Goal: Task Accomplishment & Management: Manage account settings

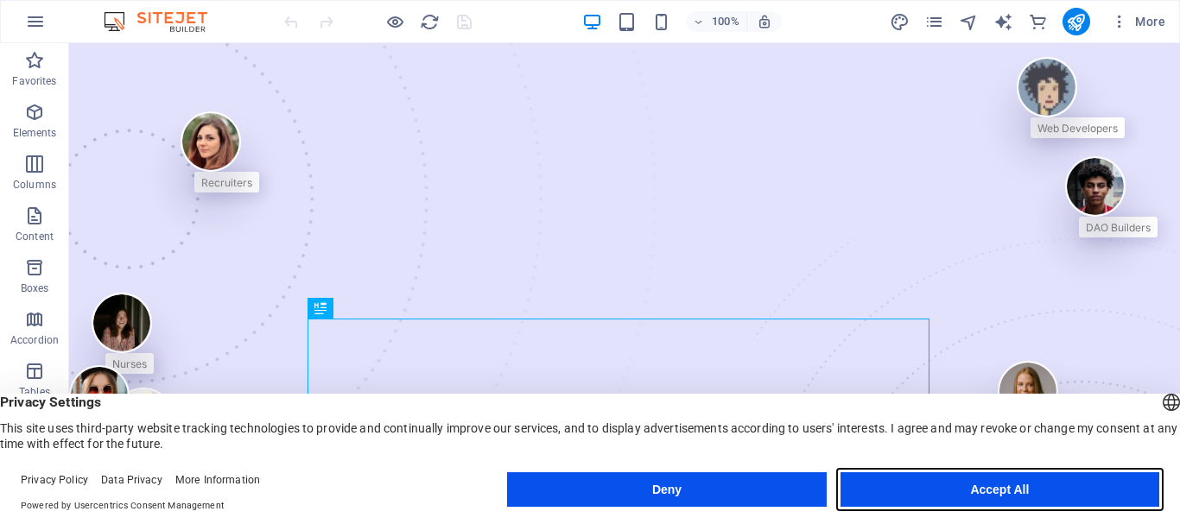
click at [935, 504] on button "Accept All" at bounding box center [999, 489] width 319 height 35
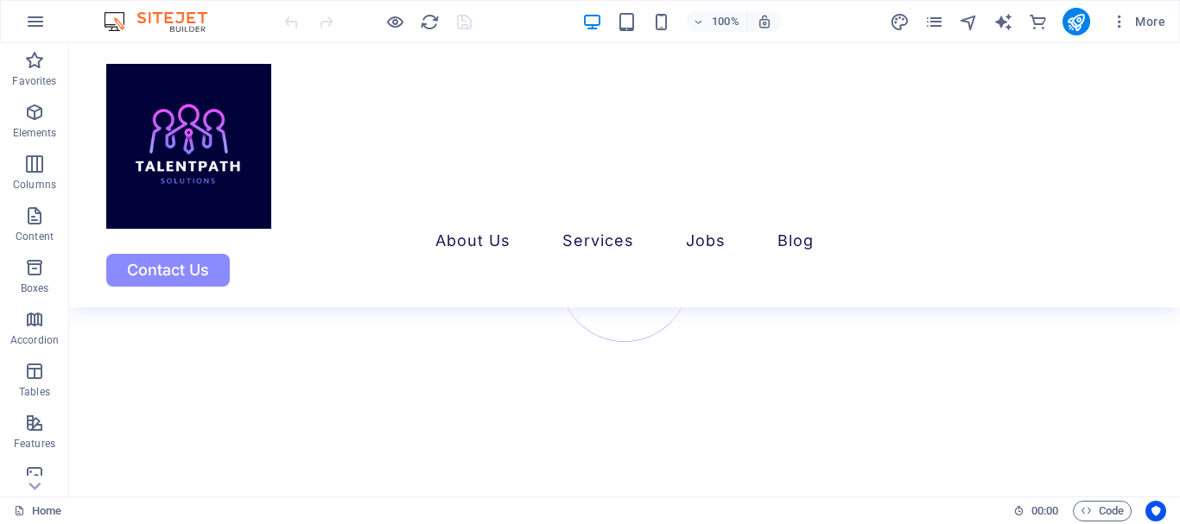
scroll to position [6144, 0]
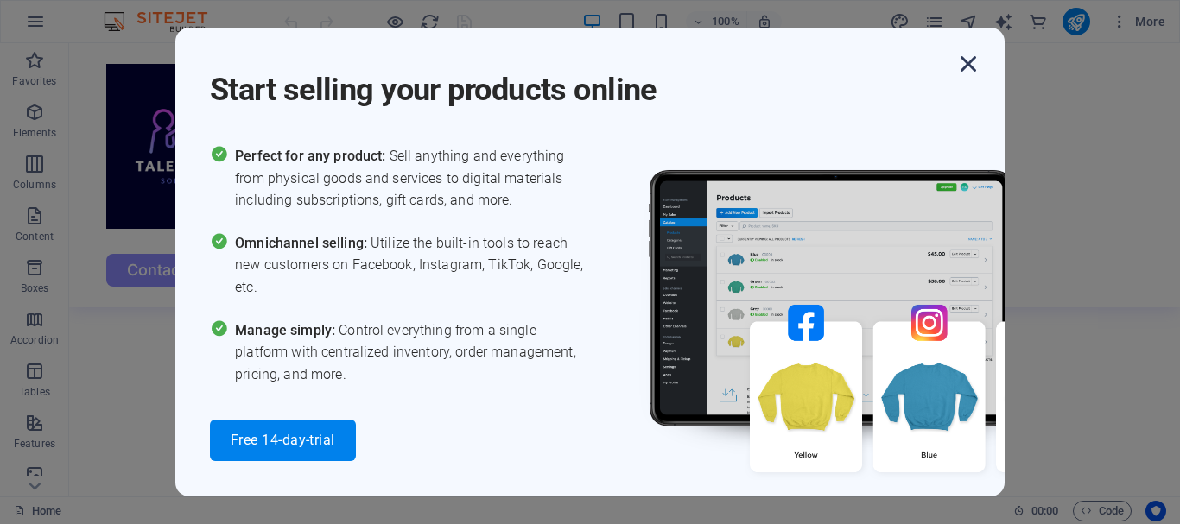
click at [973, 78] on icon "button" at bounding box center [968, 63] width 31 height 31
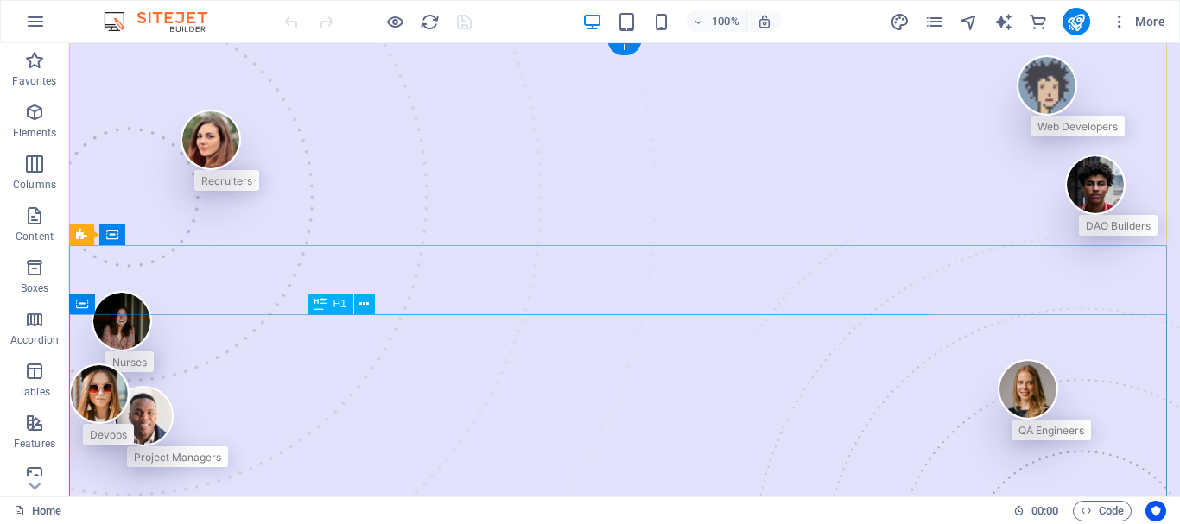
scroll to position [0, 0]
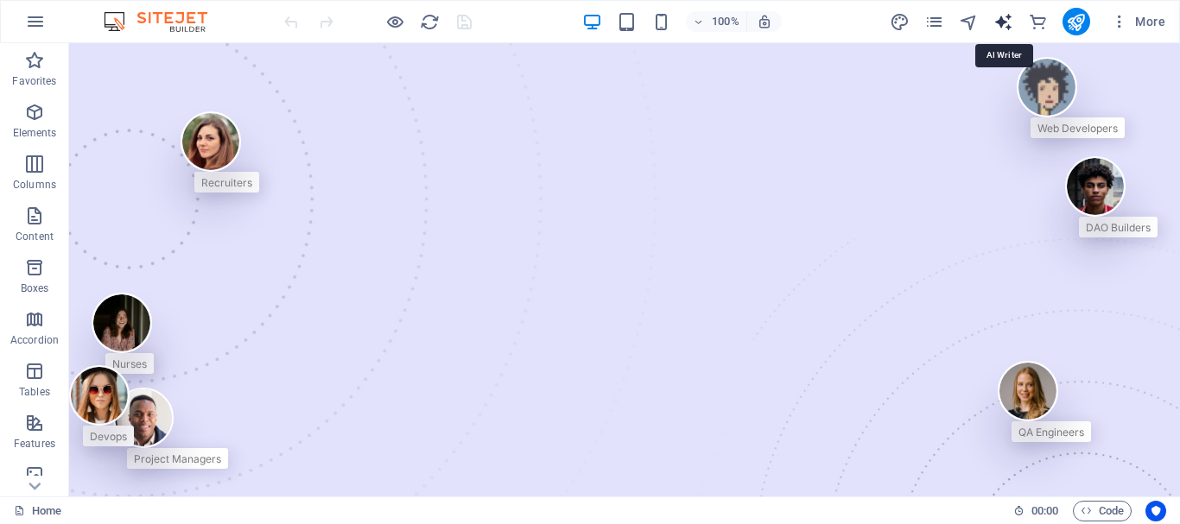
click at [1004, 22] on icon "text_generator" at bounding box center [1003, 22] width 20 height 20
select select "English"
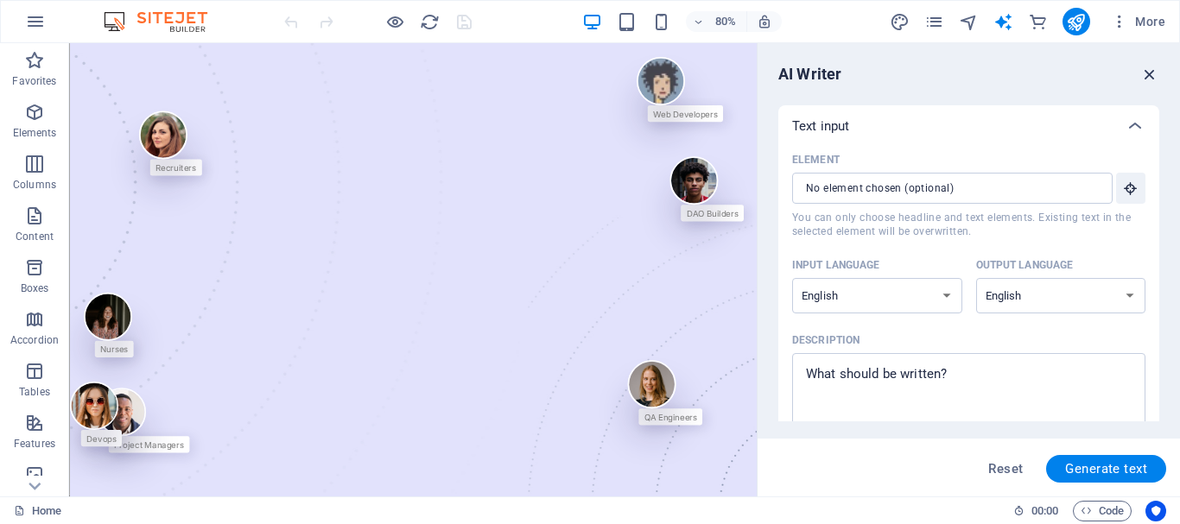
click at [1157, 65] on icon "button" at bounding box center [1149, 74] width 19 height 19
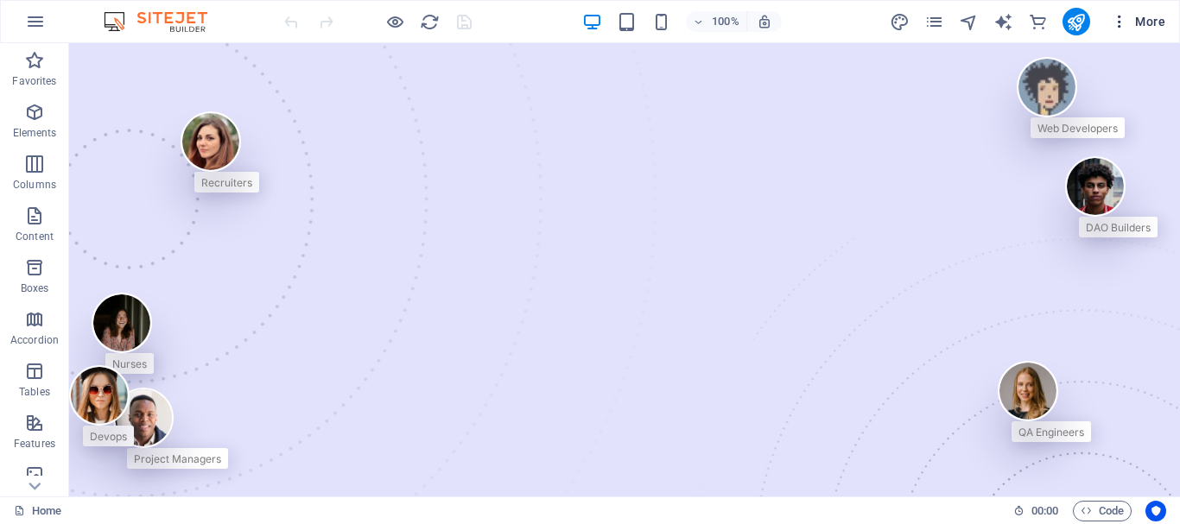
click at [1136, 10] on button "More" at bounding box center [1138, 22] width 68 height 28
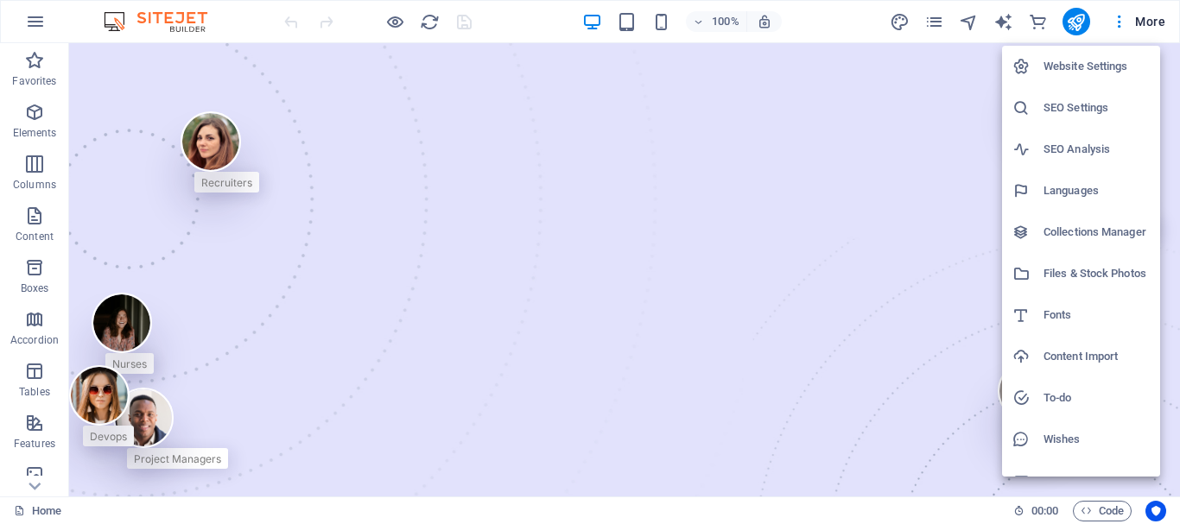
click at [1094, 68] on h6 "Website Settings" at bounding box center [1096, 66] width 106 height 21
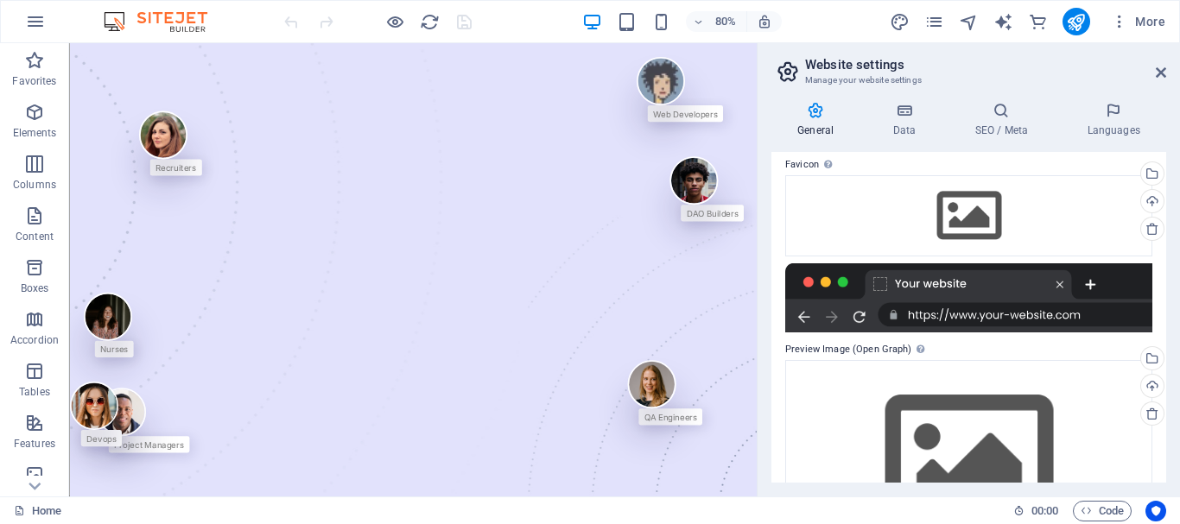
scroll to position [314, 0]
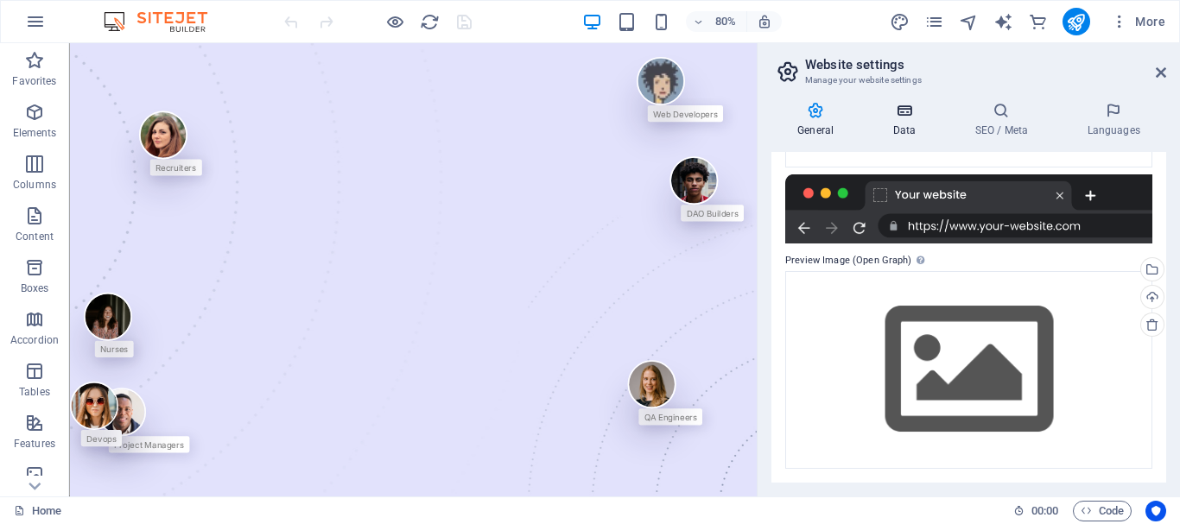
click at [921, 129] on h4 "Data" at bounding box center [907, 120] width 82 height 36
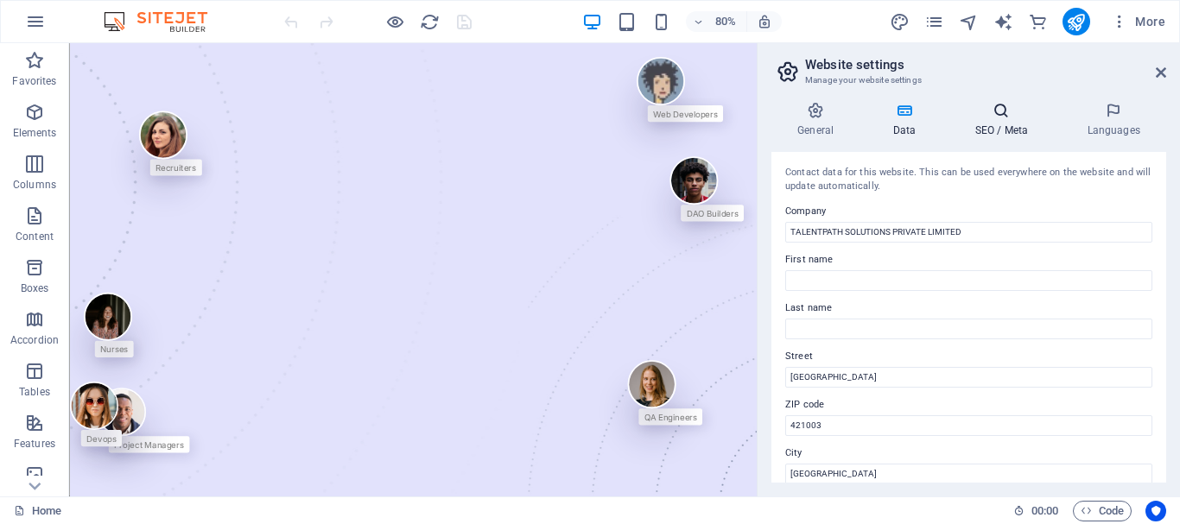
click at [998, 117] on icon at bounding box center [1000, 110] width 105 height 17
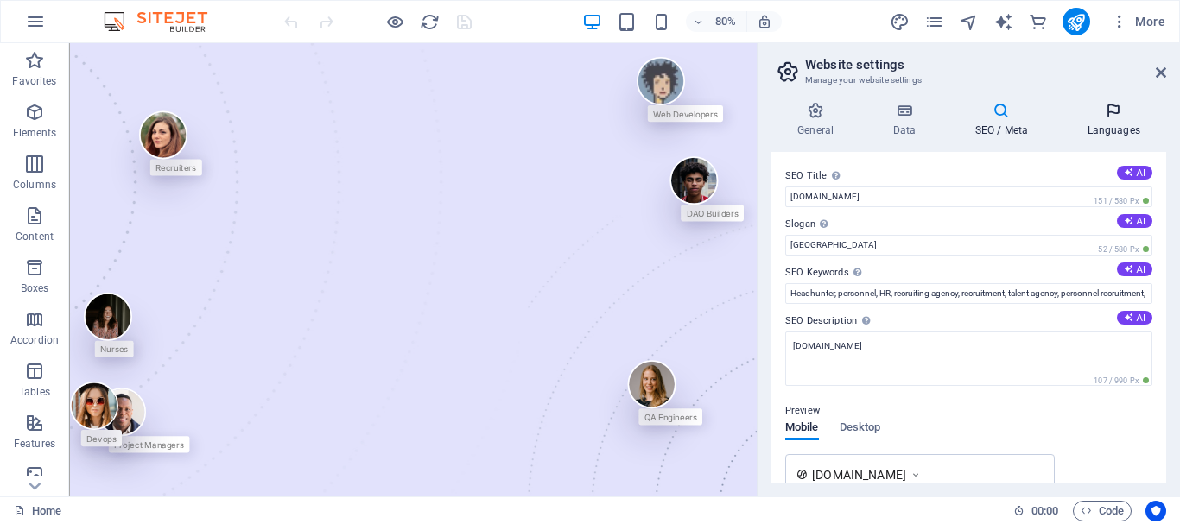
click at [1122, 121] on h4 "Languages" at bounding box center [1113, 120] width 105 height 36
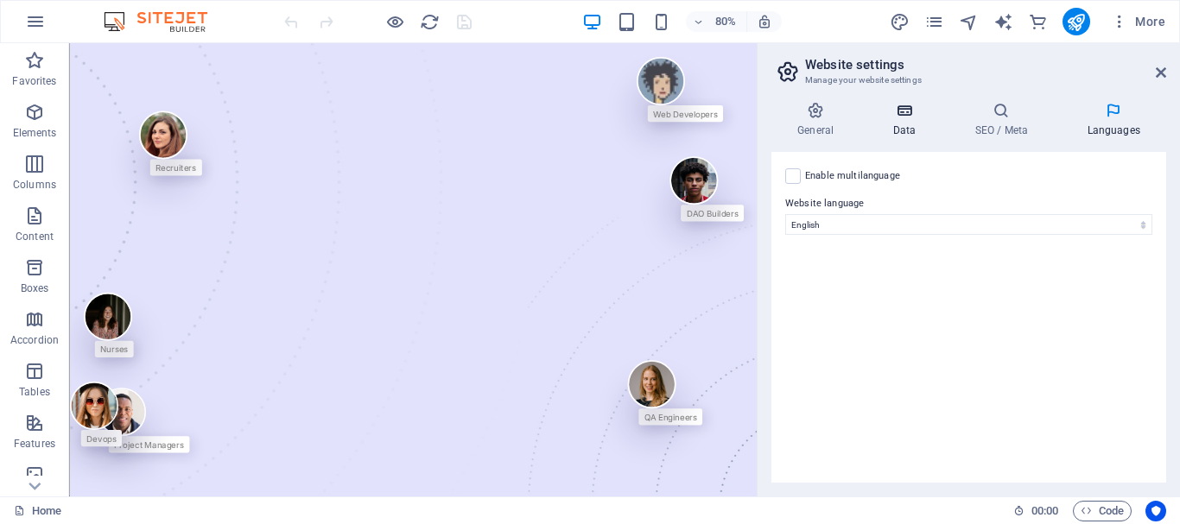
click at [885, 109] on icon at bounding box center [903, 110] width 75 height 17
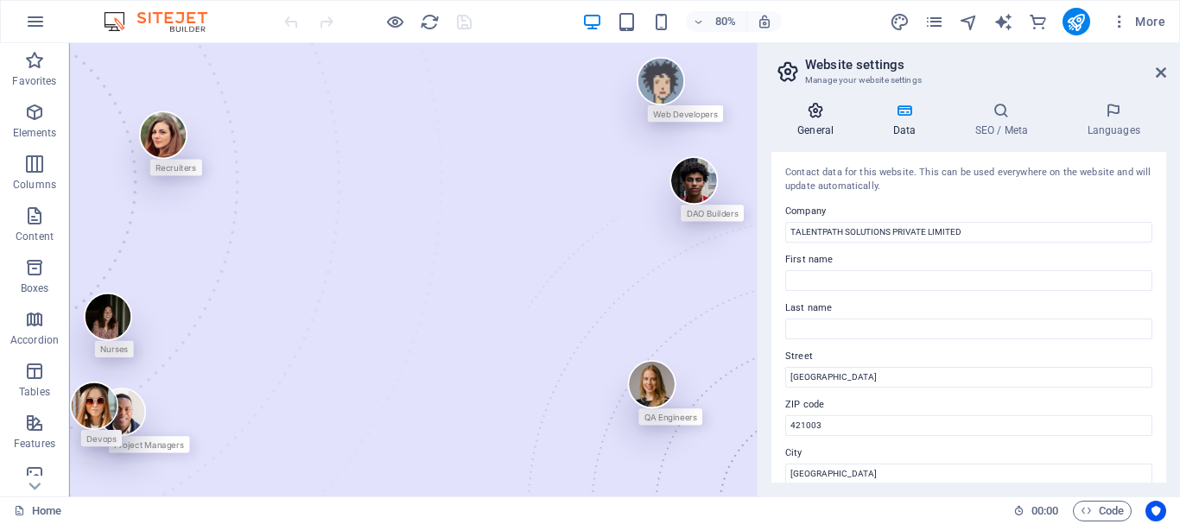
click at [827, 107] on icon at bounding box center [815, 110] width 88 height 17
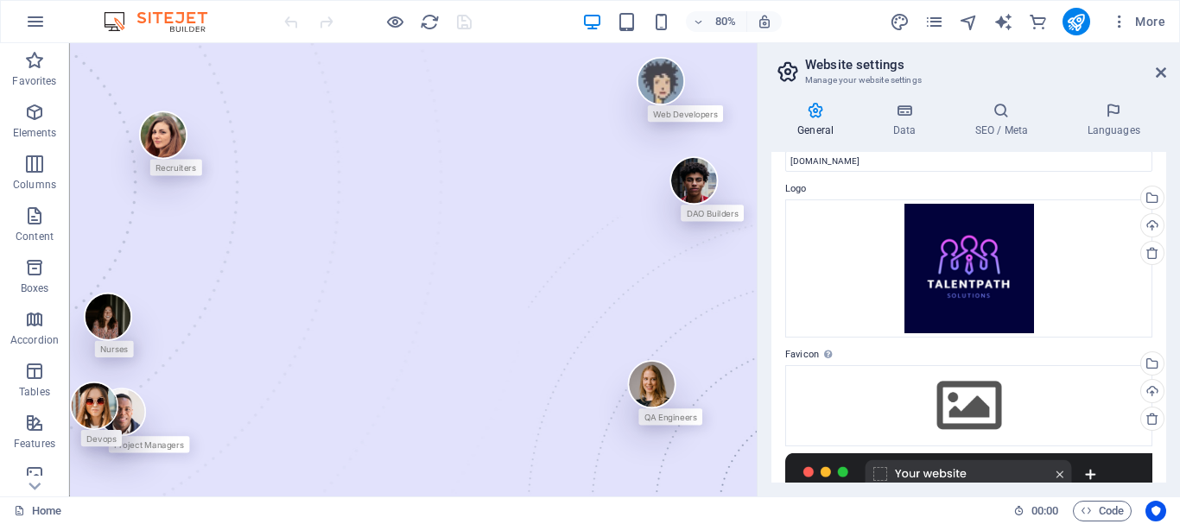
scroll to position [54, 0]
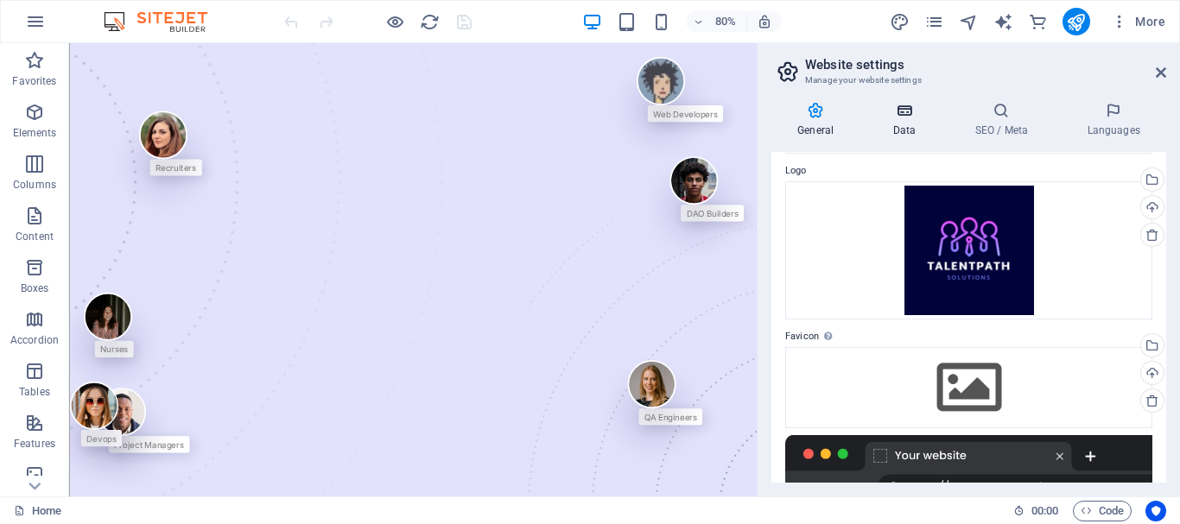
click at [907, 110] on icon at bounding box center [903, 110] width 75 height 17
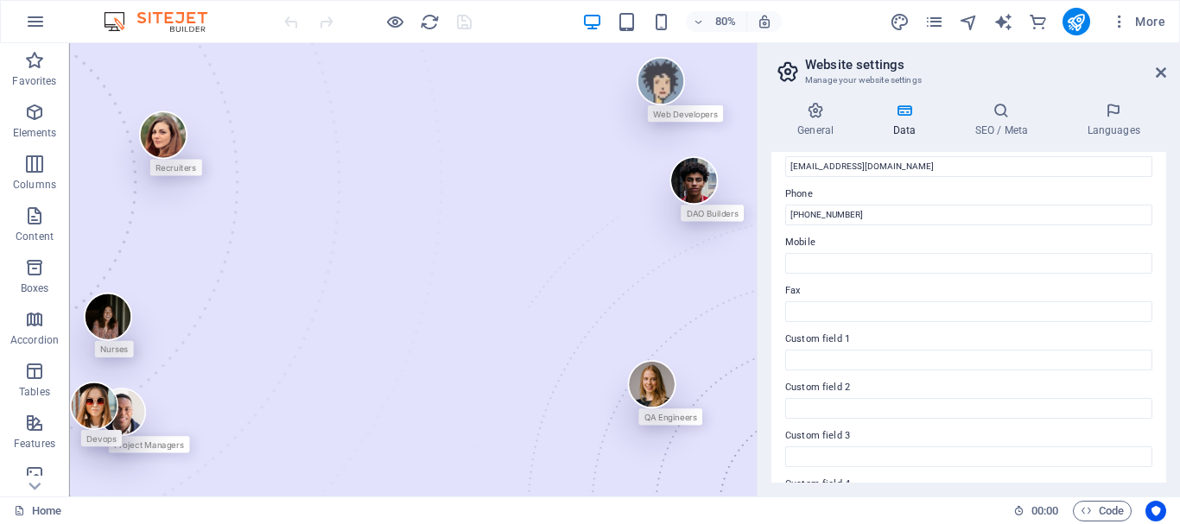
scroll to position [499, 0]
click at [985, 135] on h4 "SEO / Meta" at bounding box center [1004, 120] width 112 height 36
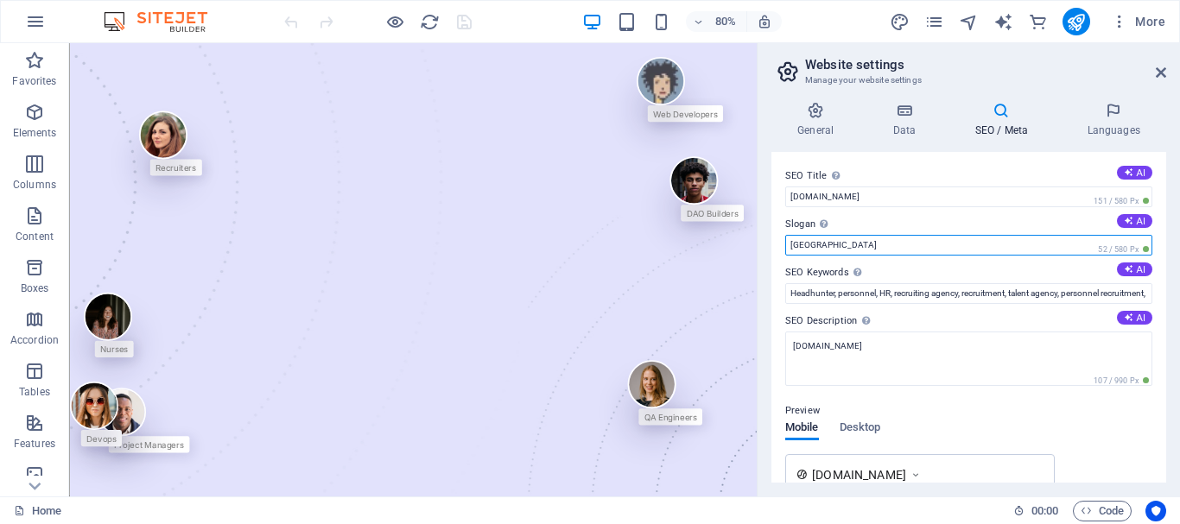
click at [992, 240] on input "[GEOGRAPHIC_DATA]" at bounding box center [968, 245] width 367 height 21
type input "B"
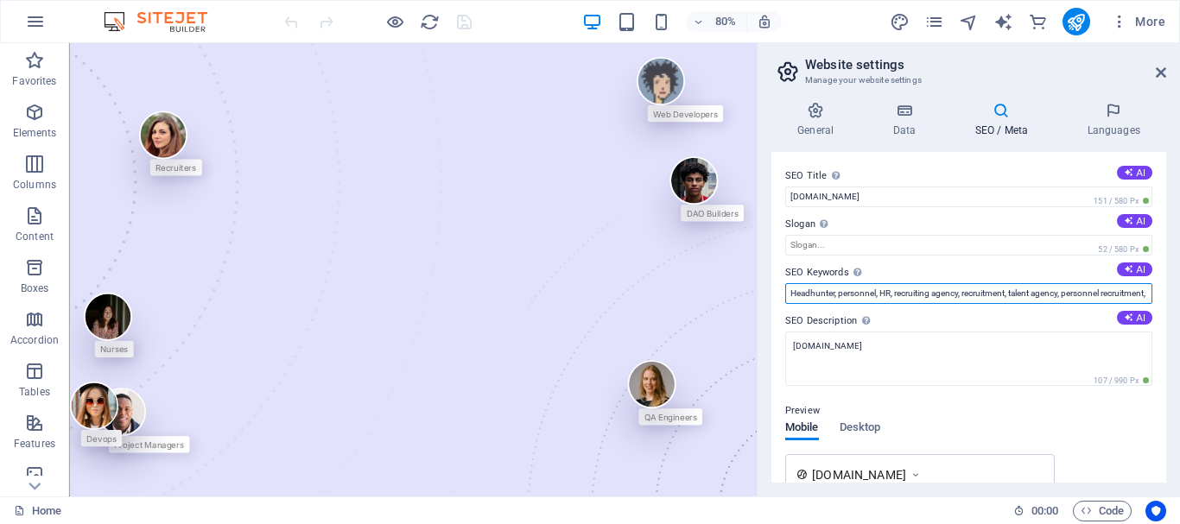
click at [970, 293] on input "Headhunter, personnel, HR, recruiting agency, recruitment, talent agency, perso…" at bounding box center [968, 293] width 367 height 21
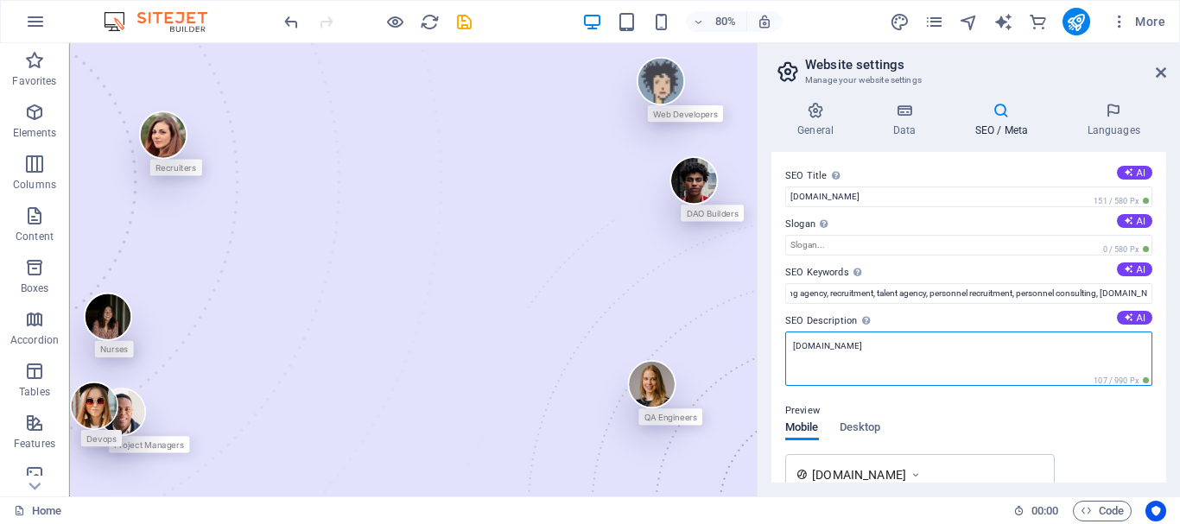
scroll to position [0, 0]
drag, startPoint x: 970, startPoint y: 293, endPoint x: 914, endPoint y: 342, distance: 74.7
click at [914, 342] on textarea "[DOMAIN_NAME]" at bounding box center [968, 359] width 367 height 54
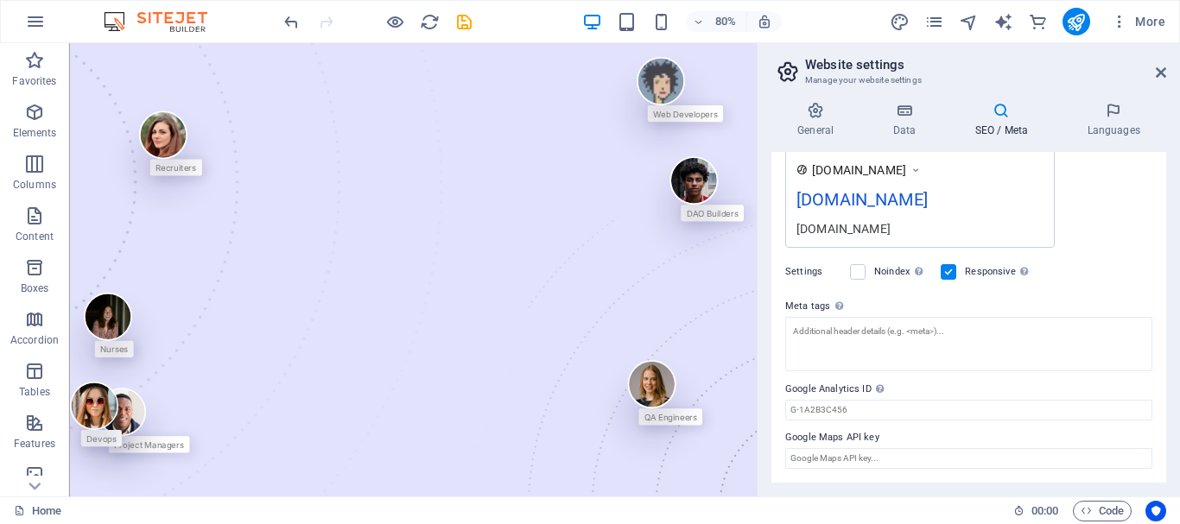
scroll to position [305, 0]
click at [896, 396] on label "Google Analytics ID Please only add the Google Analytics ID. We automatically i…" at bounding box center [968, 389] width 367 height 21
click at [896, 400] on input "Google Analytics ID Please only add the Google Analytics ID. We automatically i…" at bounding box center [968, 410] width 367 height 21
click at [891, 402] on input "Google Analytics ID Please only add the Google Analytics ID. We automatically i…" at bounding box center [968, 410] width 367 height 21
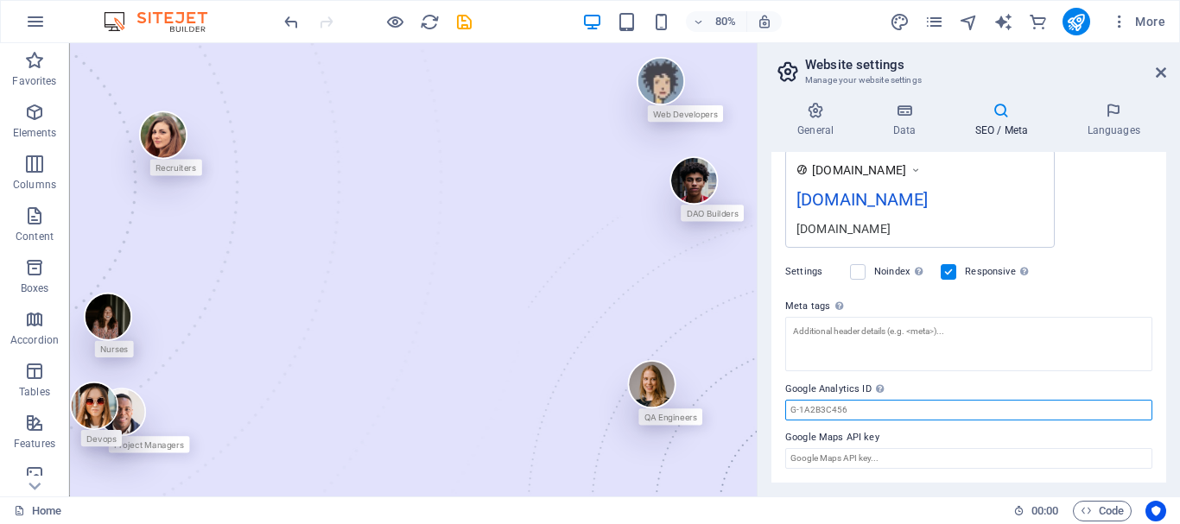
click at [891, 402] on input "Google Analytics ID Please only add the Google Analytics ID. We automatically i…" at bounding box center [968, 410] width 367 height 21
click at [810, 417] on input "Google Analytics ID Please only add the Google Analytics ID. We automatically i…" at bounding box center [968, 410] width 367 height 21
click at [1116, 102] on icon at bounding box center [1113, 110] width 105 height 17
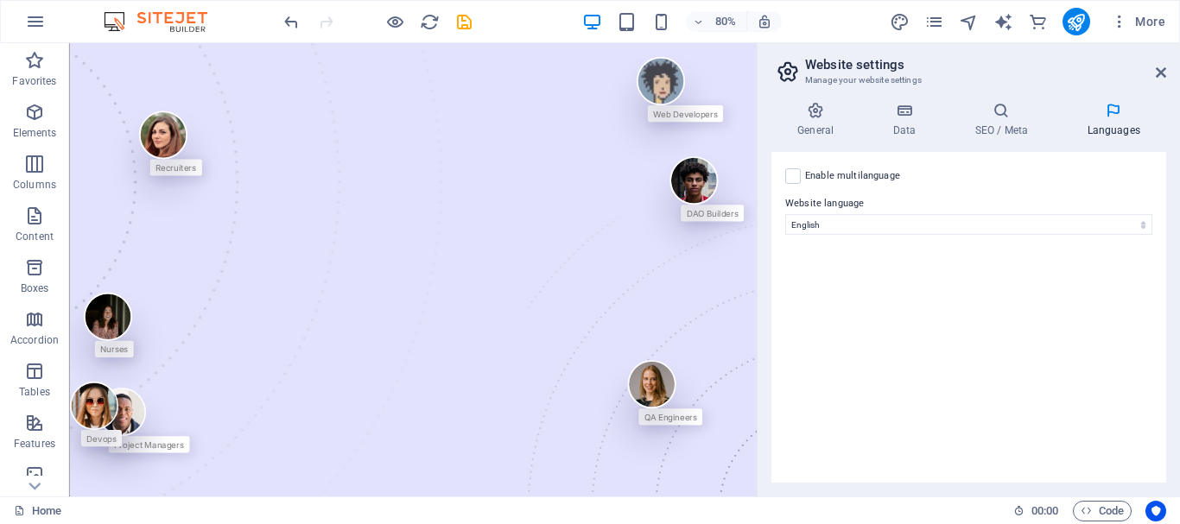
click at [834, 142] on div "General Data SEO / Meta Languages Website name [DOMAIN_NAME] Logo Drag files he…" at bounding box center [968, 292] width 395 height 381
click at [809, 116] on icon at bounding box center [815, 110] width 88 height 17
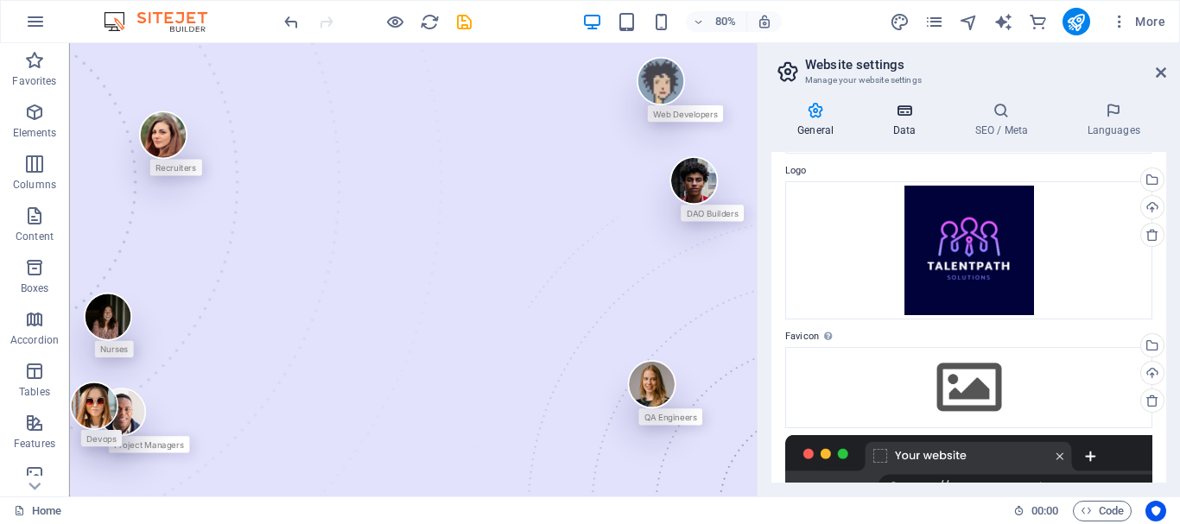
click at [890, 130] on h4 "Data" at bounding box center [907, 120] width 82 height 36
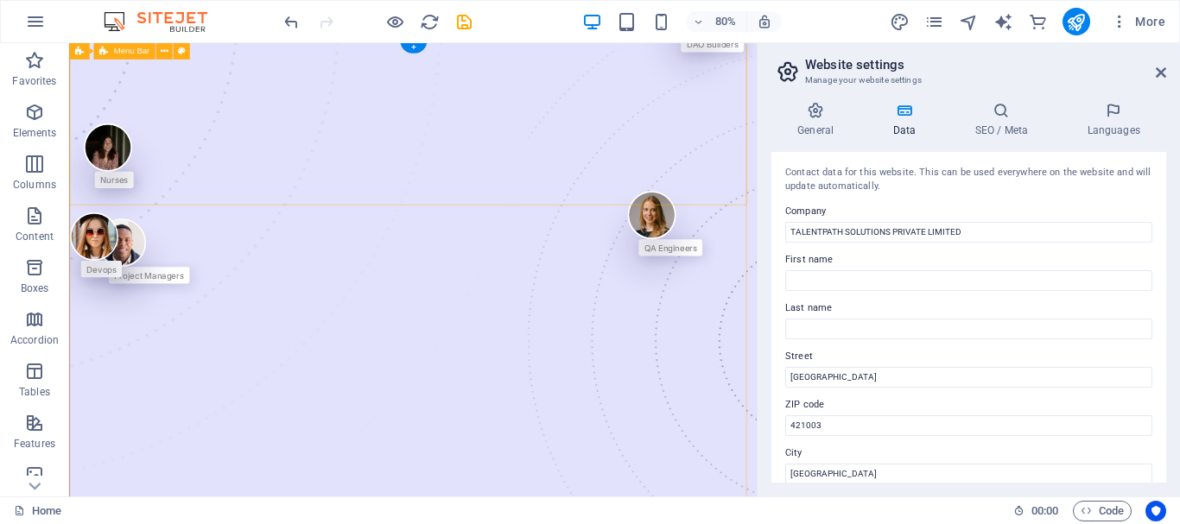
scroll to position [0, 0]
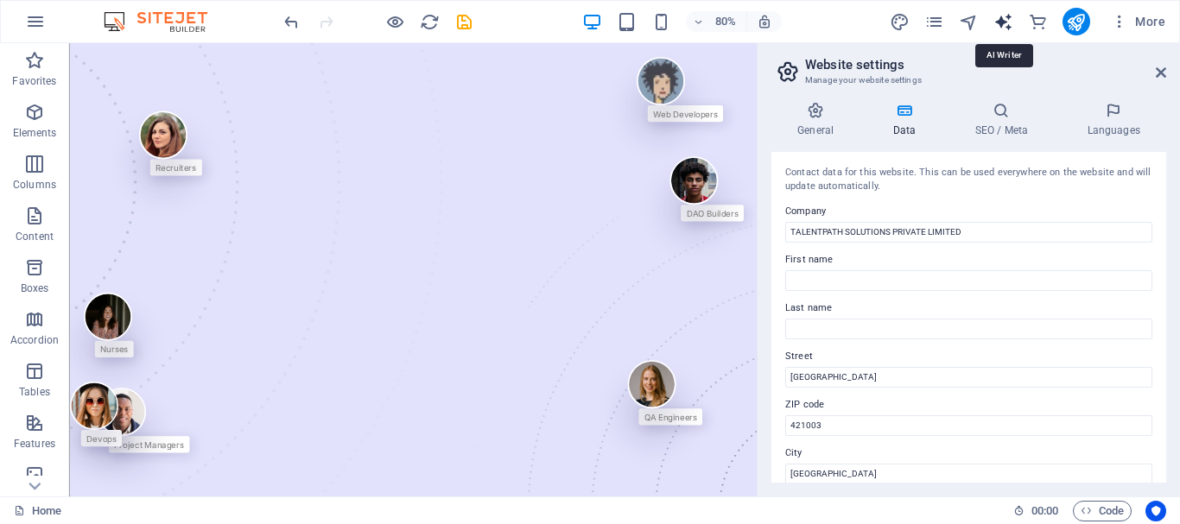
click at [1006, 21] on icon "text_generator" at bounding box center [1003, 22] width 20 height 20
select select "English"
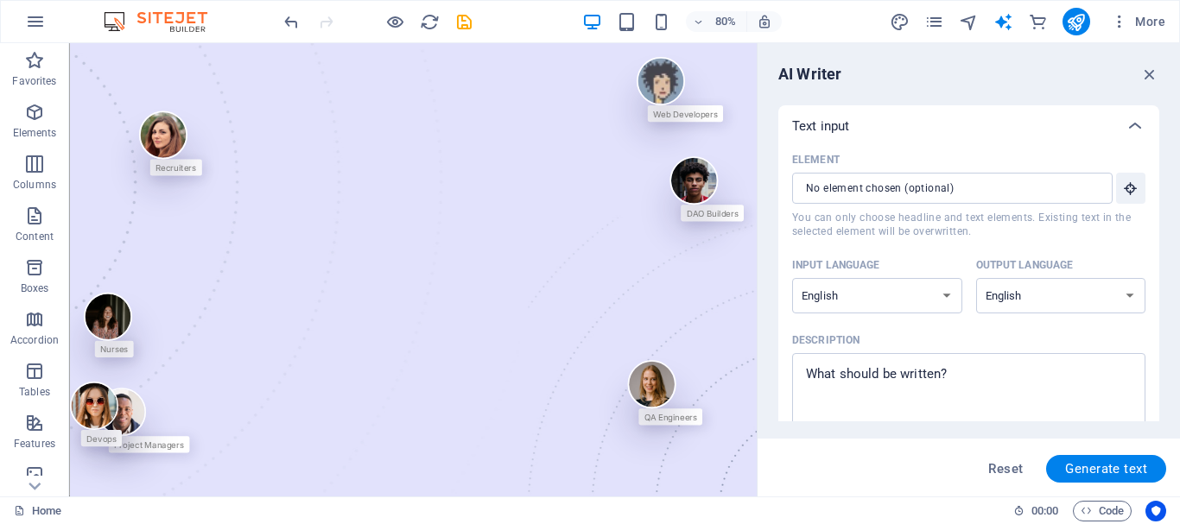
scroll to position [504, 0]
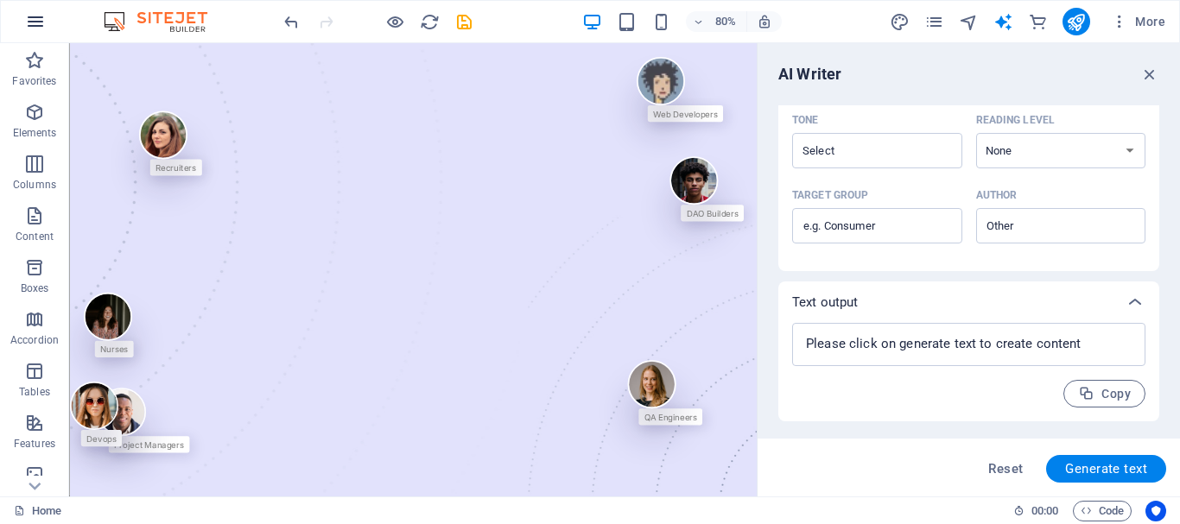
click at [40, 28] on icon "button" at bounding box center [35, 21] width 21 height 21
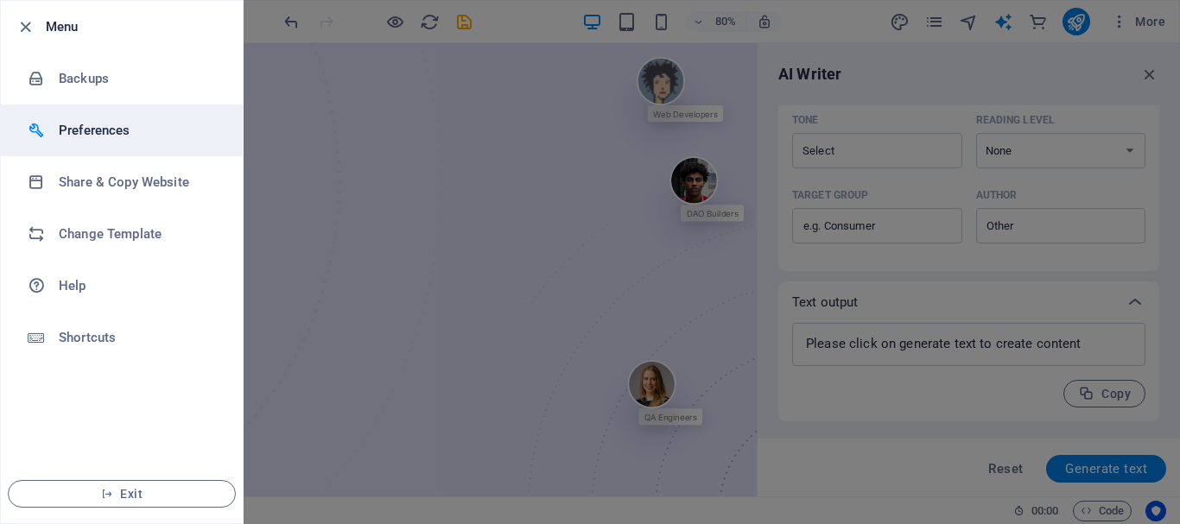
click at [125, 136] on h6 "Preferences" at bounding box center [139, 130] width 160 height 21
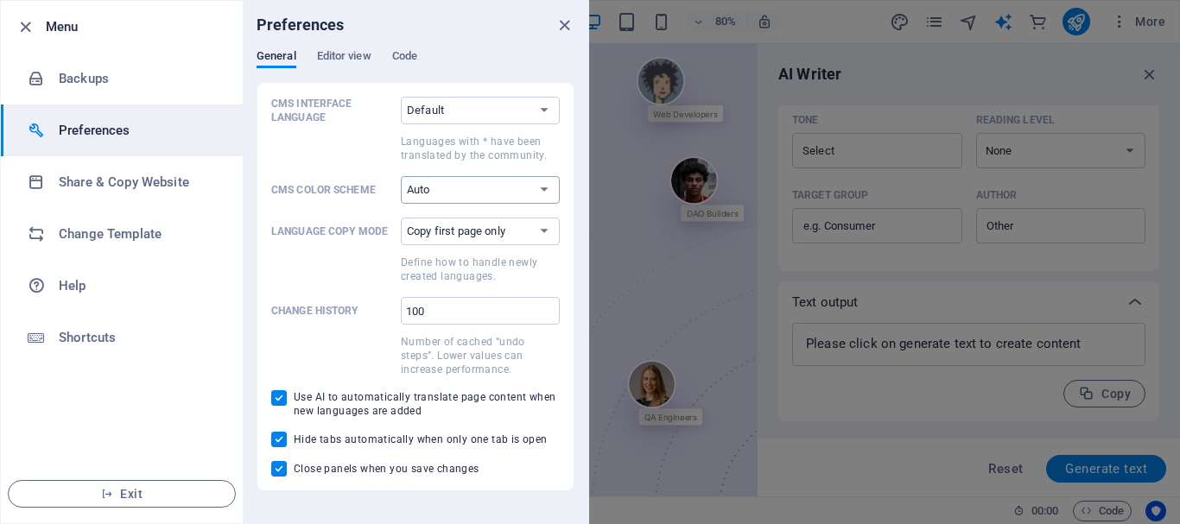
click at [479, 195] on select "Auto Dark Light" at bounding box center [480, 190] width 159 height 28
select select "dark"
click at [401, 176] on select "Auto Dark Light" at bounding box center [480, 190] width 159 height 28
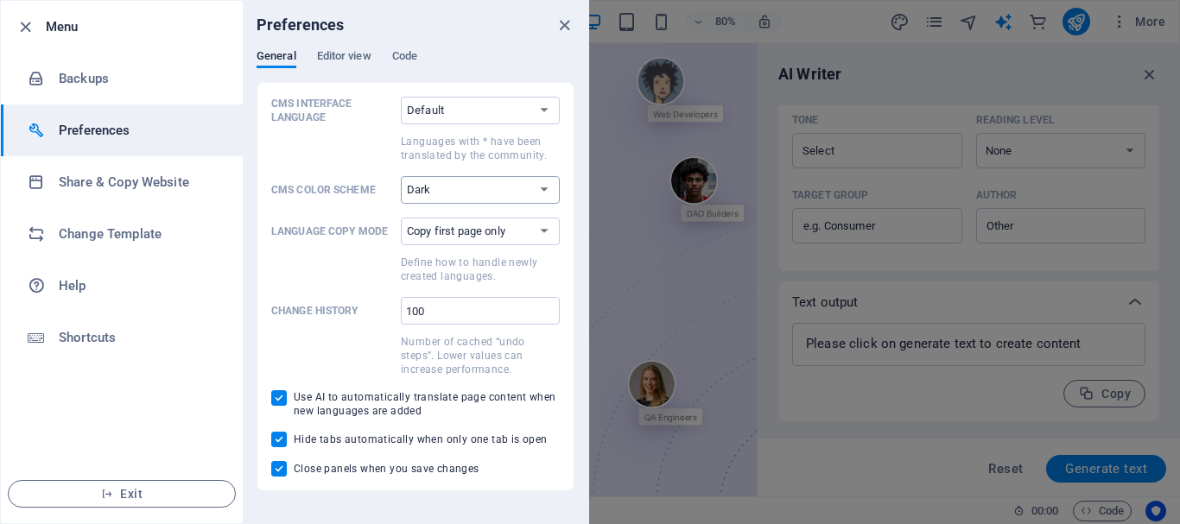
type textarea "x"
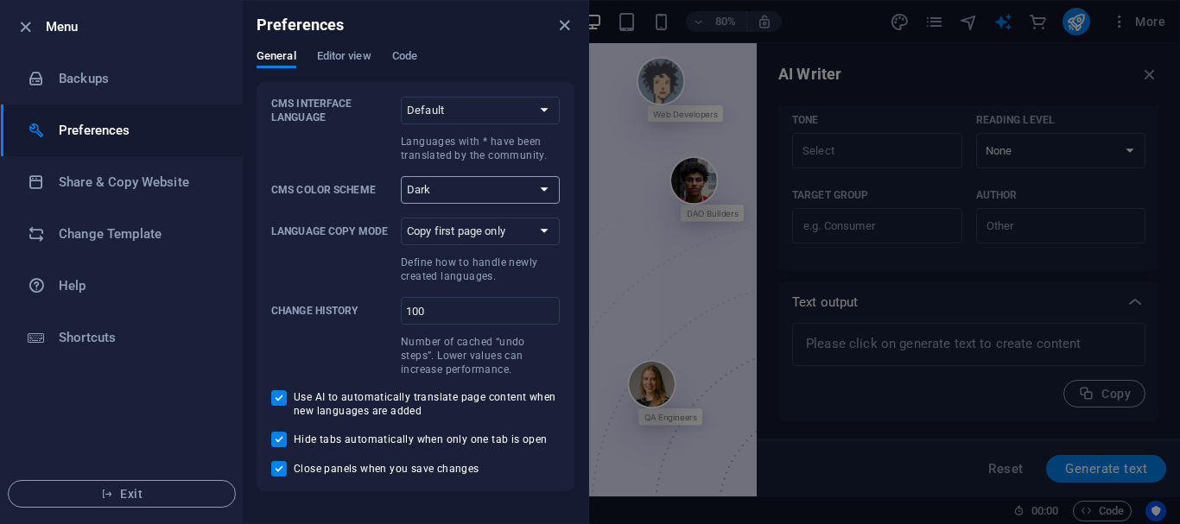
click at [459, 182] on select "Auto Dark Light" at bounding box center [480, 190] width 159 height 28
click at [465, 194] on select "Auto Dark Light" at bounding box center [480, 190] width 159 height 28
click at [136, 181] on h6 "Share & Copy Website" at bounding box center [139, 182] width 160 height 21
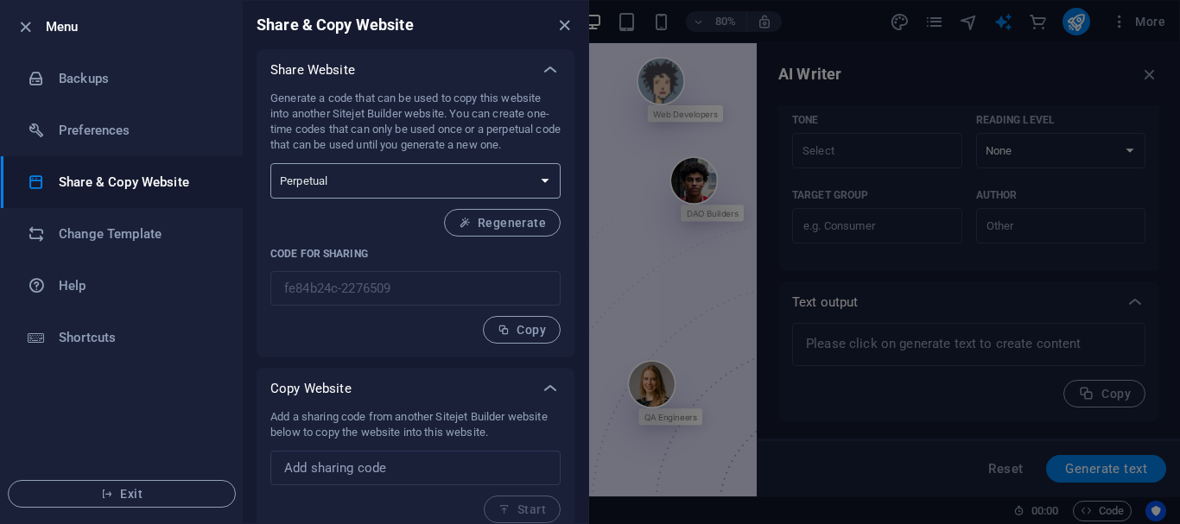
click at [364, 175] on select "One-time Perpetual" at bounding box center [415, 180] width 290 height 35
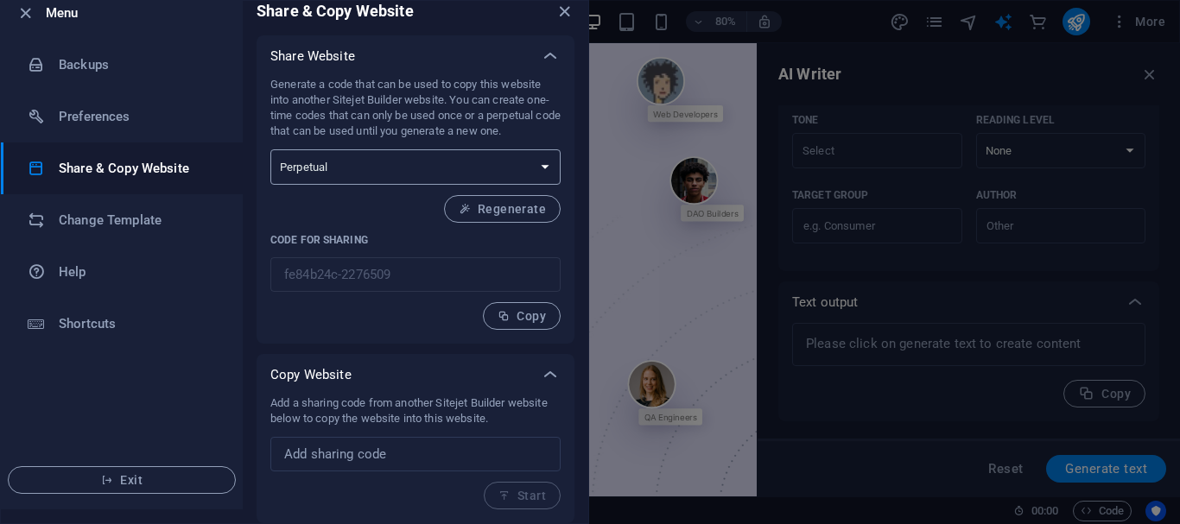
click at [333, 173] on select "One-time Perpetual" at bounding box center [415, 166] width 290 height 35
select select "onetime"
click at [270, 149] on select "One-time Perpetual" at bounding box center [415, 166] width 290 height 35
click at [168, 208] on li "Change Template" at bounding box center [122, 220] width 242 height 52
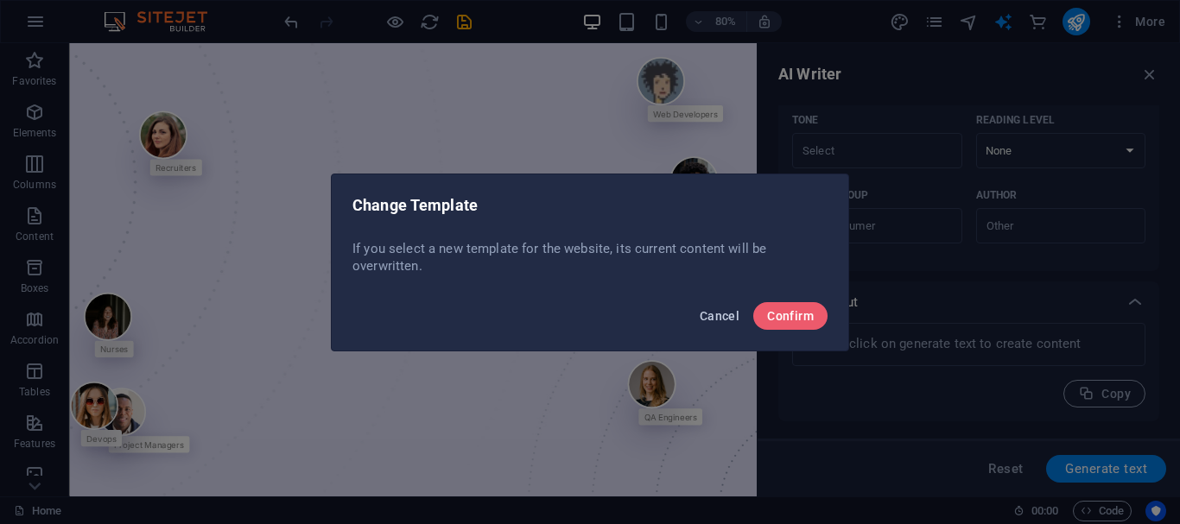
click at [740, 307] on button "Cancel" at bounding box center [720, 316] width 54 height 28
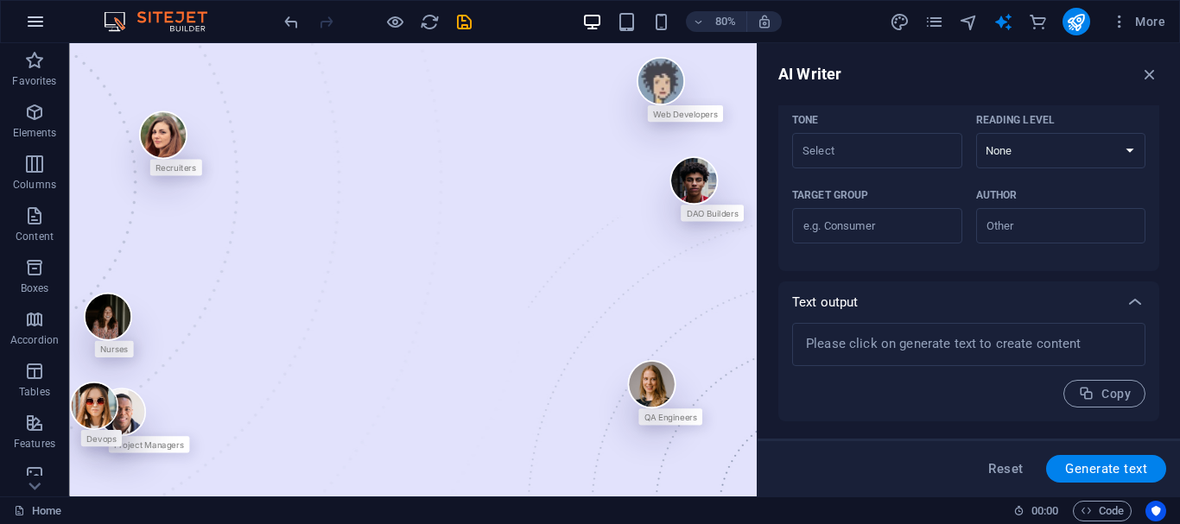
click at [26, 11] on icon "button" at bounding box center [35, 21] width 21 height 21
